Goal: Task Accomplishment & Management: Manage account settings

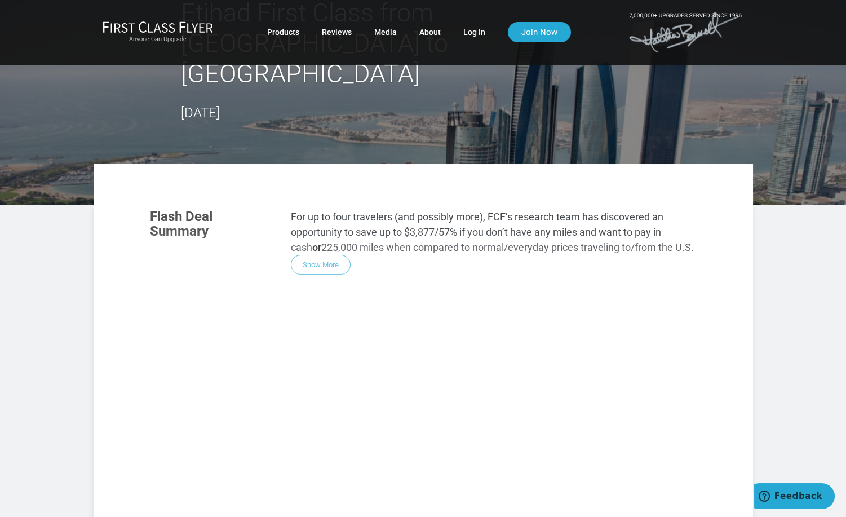
scroll to position [113, 0]
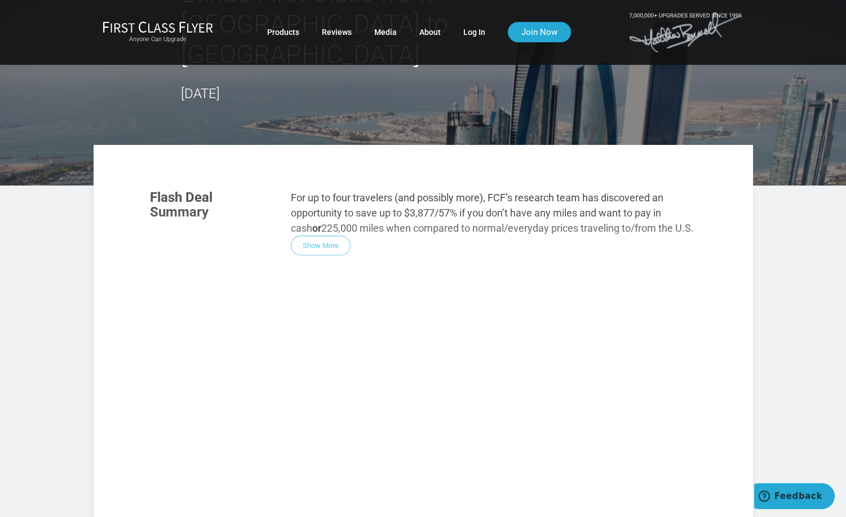
click at [320, 180] on div "Flash Deal Summary For up to four travelers (and possibly more), FCF’s research…" at bounding box center [423, 332] width 569 height 307
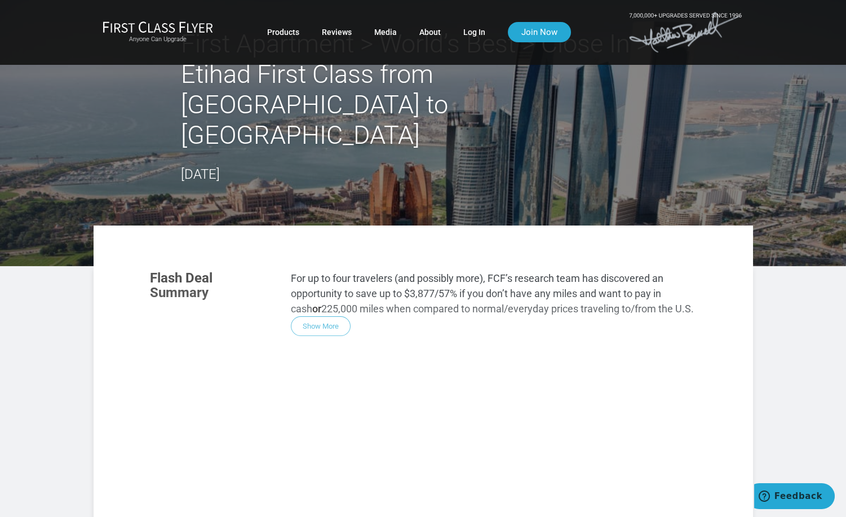
scroll to position [0, 0]
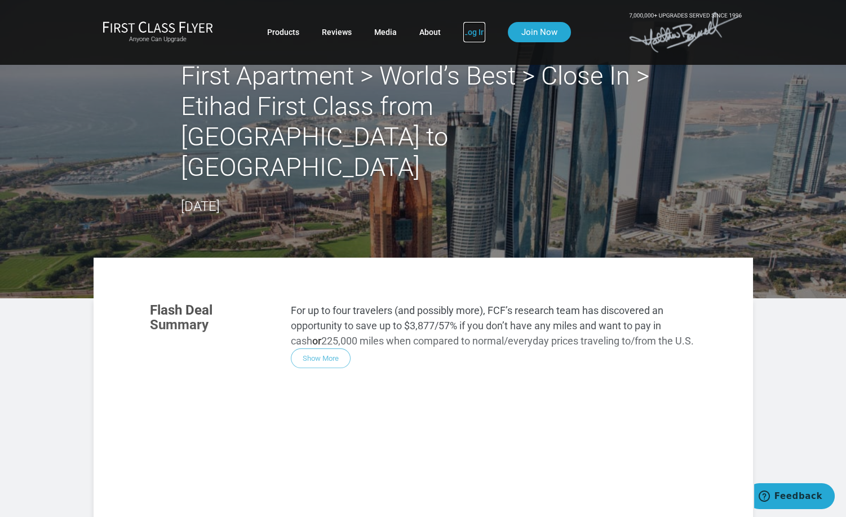
click at [470, 29] on link "Log In" at bounding box center [474, 32] width 22 height 20
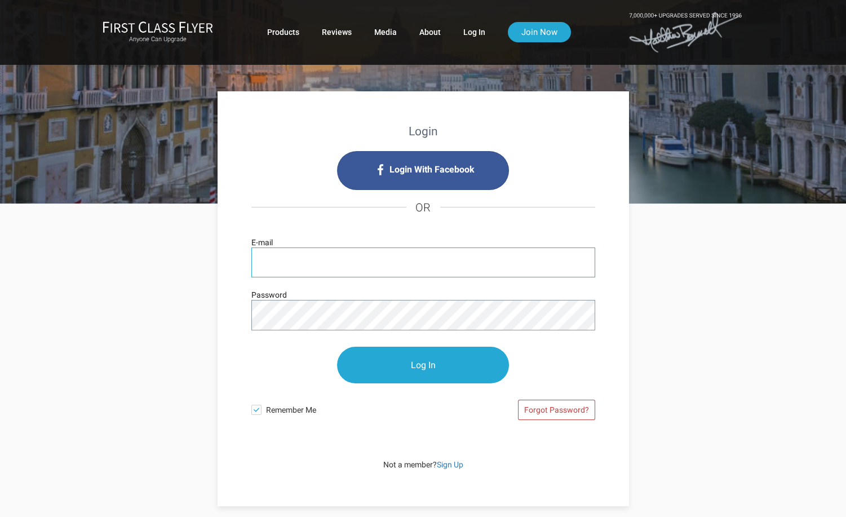
click at [331, 256] on input "E-mail" at bounding box center [423, 263] width 344 height 30
type input "stacystark@hotmail.com"
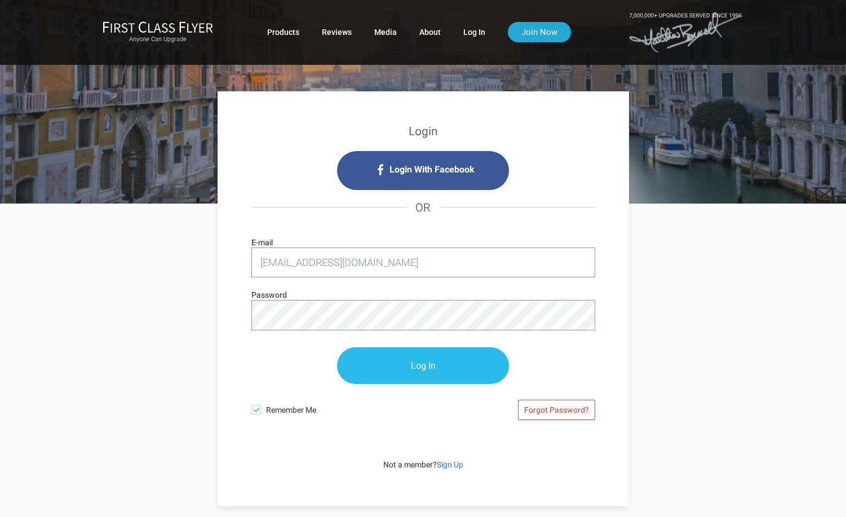
click at [418, 368] on input "Log In" at bounding box center [423, 365] width 172 height 37
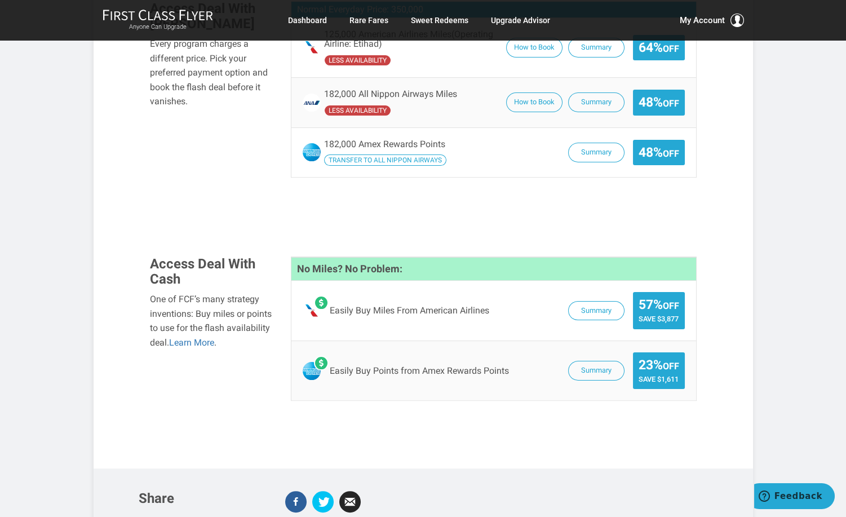
scroll to position [902, 0]
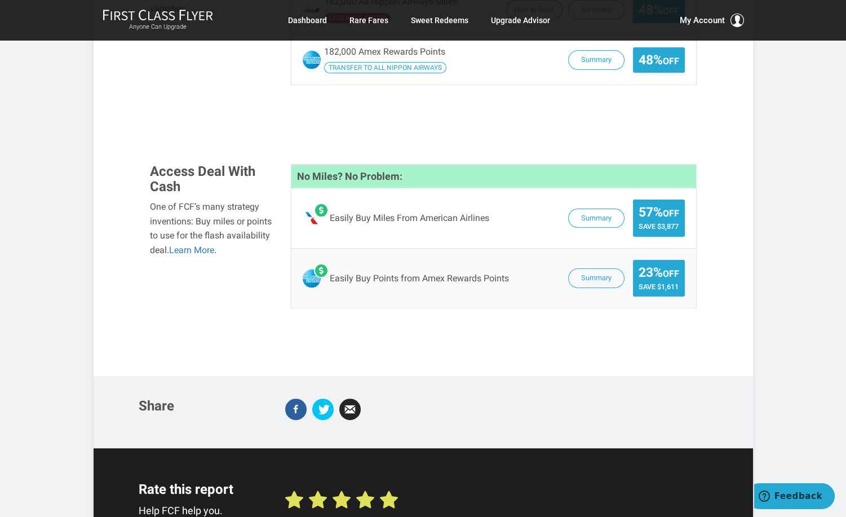
click at [392, 492] on use at bounding box center [389, 500] width 16 height 16
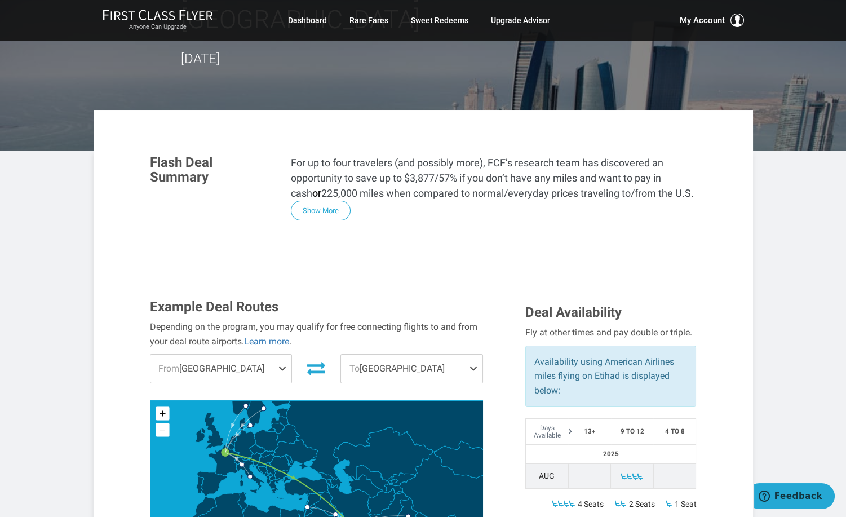
scroll to position [0, 0]
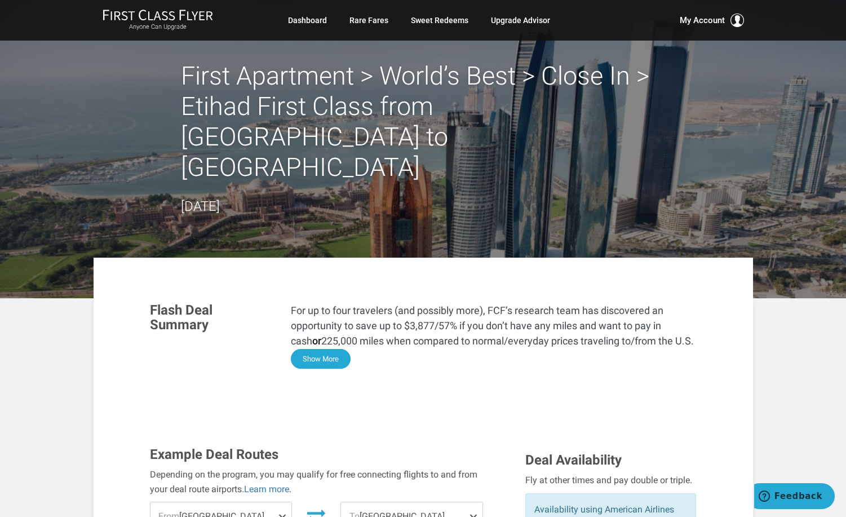
click at [315, 349] on button "Show More" at bounding box center [321, 359] width 60 height 20
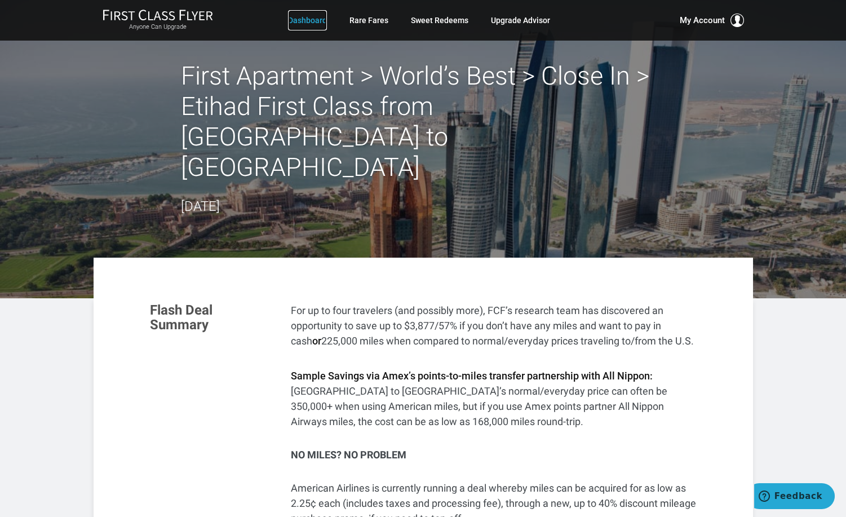
click at [302, 15] on link "Dashboard" at bounding box center [307, 20] width 39 height 20
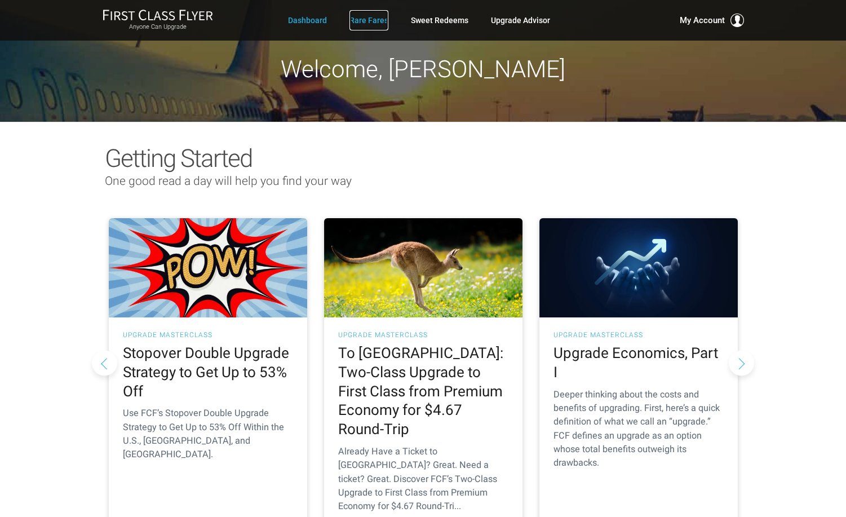
click at [368, 20] on link "Rare Fares" at bounding box center [369, 20] width 39 height 20
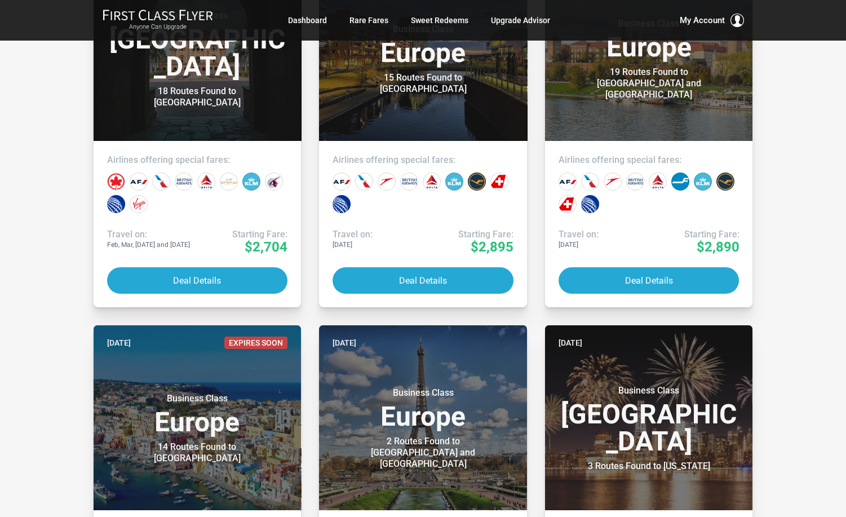
scroll to position [451, 0]
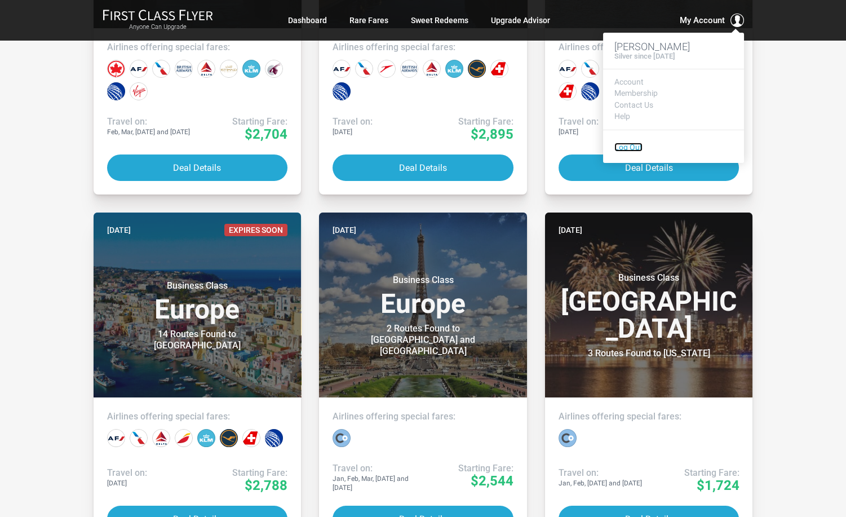
click at [634, 145] on link "Log Out" at bounding box center [629, 147] width 28 height 9
